Goal: Information Seeking & Learning: Understand process/instructions

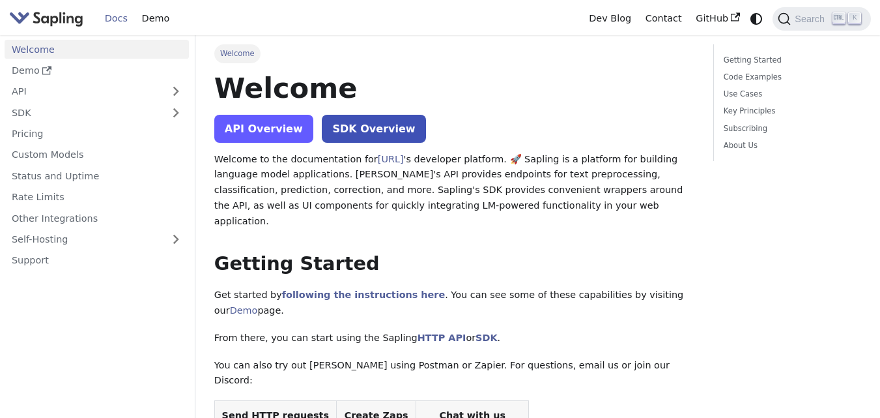
click at [251, 126] on link "API Overview" at bounding box center [263, 129] width 99 height 28
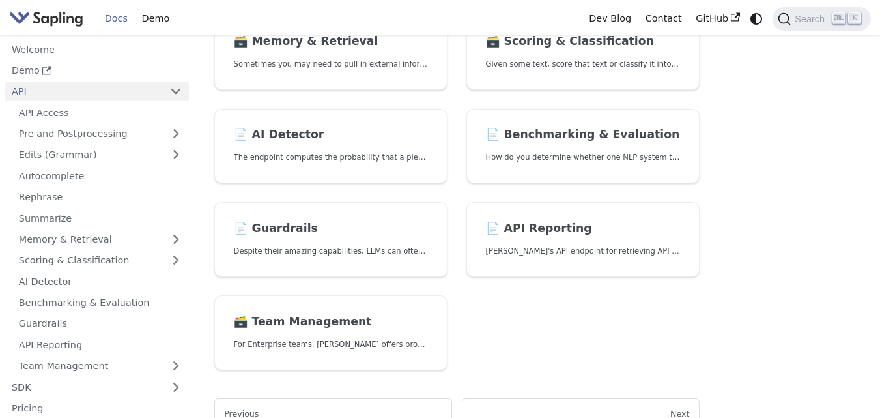
scroll to position [425, 0]
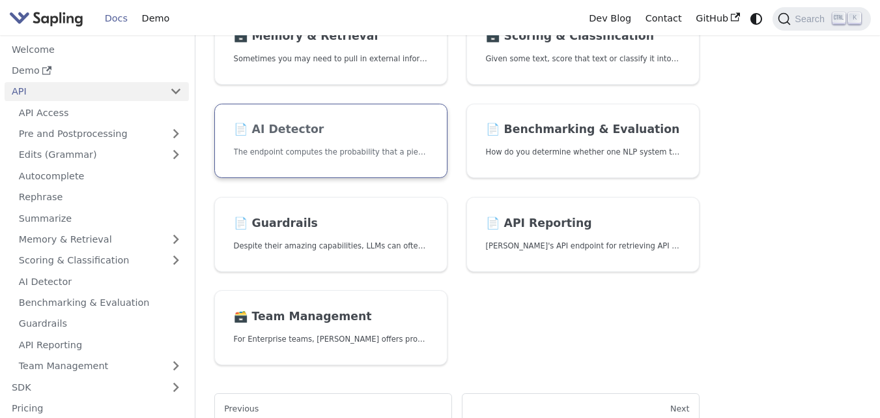
click at [341, 143] on link "📄️ AI Detector The endpoint computes the probability that a piece of text is AI…" at bounding box center [330, 141] width 233 height 75
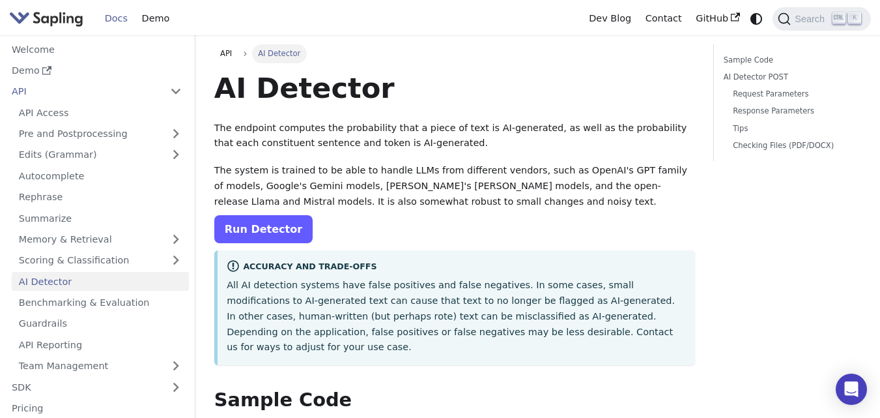
click at [273, 223] on link "Run Detector" at bounding box center [263, 229] width 98 height 28
